Goal: Transaction & Acquisition: Purchase product/service

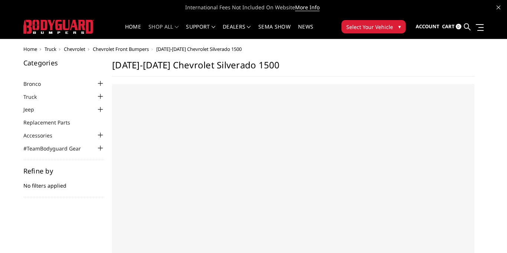
scroll to position [82, 0]
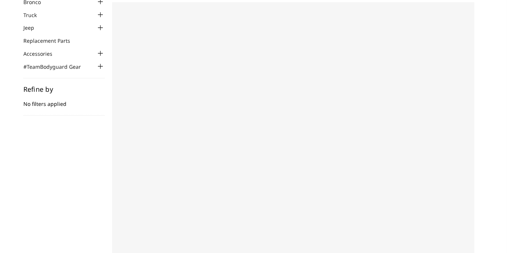
select select "US"
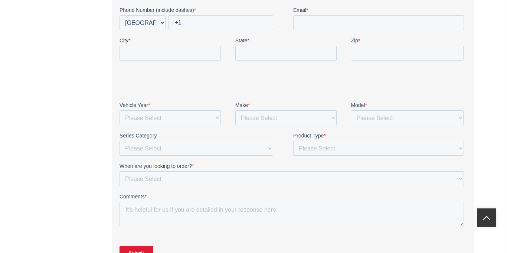
scroll to position [0, 0]
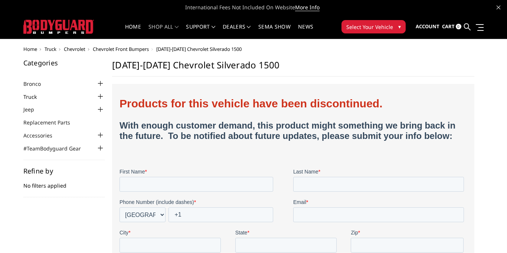
click at [37, 98] on link "Truck" at bounding box center [34, 97] width 23 height 8
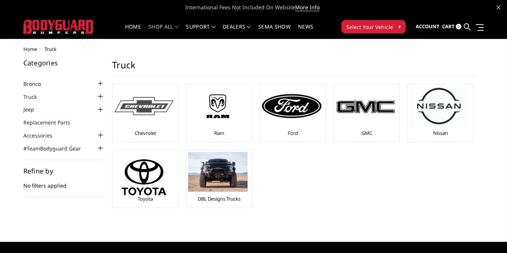
click at [163, 107] on img at bounding box center [143, 106] width 59 height 18
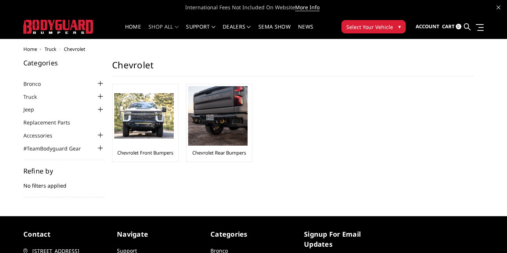
click at [163, 107] on img at bounding box center [143, 116] width 59 height 46
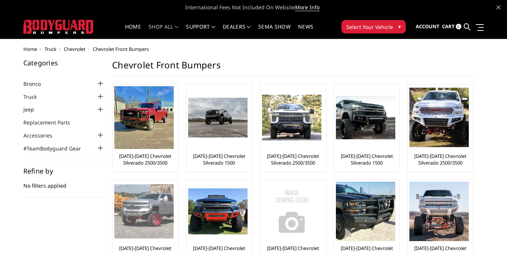
click at [146, 203] on img at bounding box center [143, 211] width 59 height 54
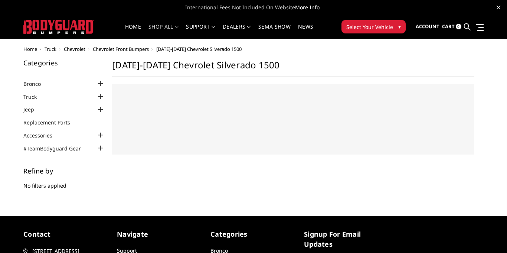
select select "US"
